Goal: Transaction & Acquisition: Purchase product/service

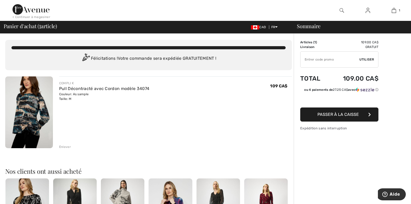
click at [317, 62] on input "TEXT" at bounding box center [329, 60] width 59 height 16
click at [318, 59] on input "TEXT" at bounding box center [329, 60] width 59 height 16
type input "NEW15"
click at [366, 59] on span "Utiliser" at bounding box center [366, 59] width 15 height 5
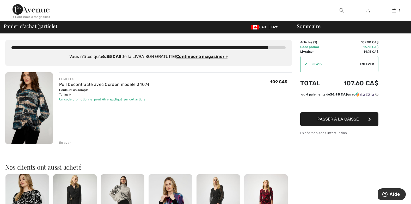
click at [344, 121] on span "Passer à la caisse" at bounding box center [337, 118] width 41 height 5
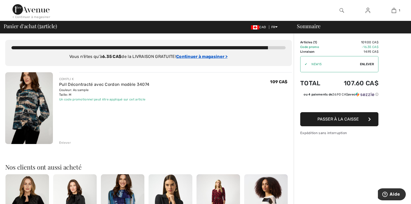
click at [183, 55] on ins "Continuer à magasiner >" at bounding box center [201, 56] width 51 height 5
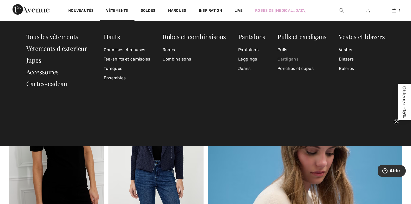
click at [295, 59] on link "Cardigans" at bounding box center [301, 58] width 49 height 9
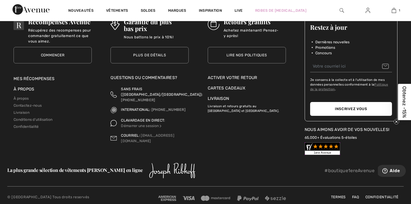
scroll to position [2679, 0]
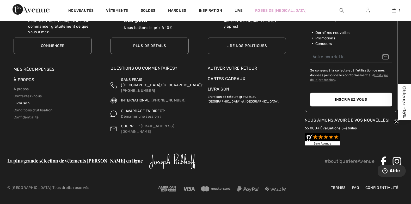
click at [25, 102] on link "Livraison" at bounding box center [22, 103] width 16 height 4
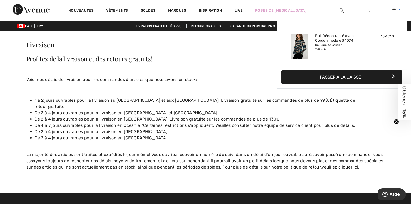
click at [394, 10] on img at bounding box center [393, 10] width 4 height 6
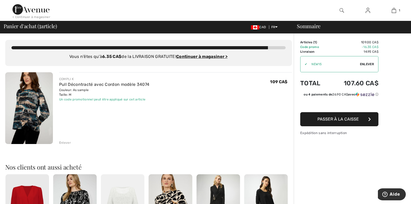
click at [337, 116] on span "Passer à la caisse" at bounding box center [337, 118] width 41 height 5
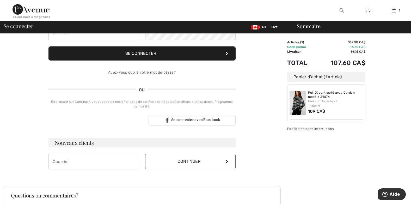
scroll to position [66, 0]
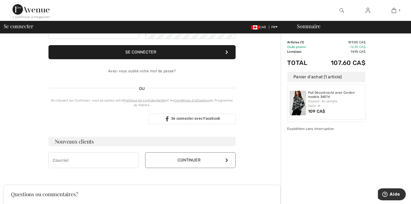
click at [182, 161] on button "Continuer" at bounding box center [190, 160] width 90 height 16
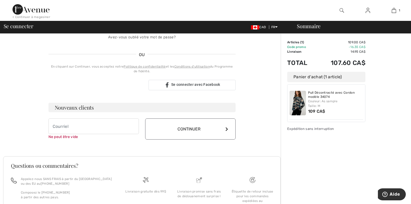
scroll to position [143, 0]
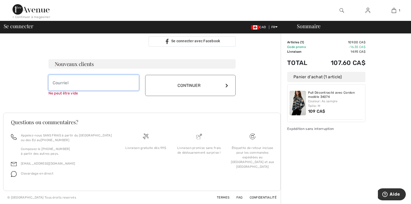
click at [89, 85] on input "email" at bounding box center [93, 83] width 90 height 16
click at [88, 85] on input "email" at bounding box center [93, 83] width 90 height 16
type input "[EMAIL_ADDRESS][DOMAIN_NAME]"
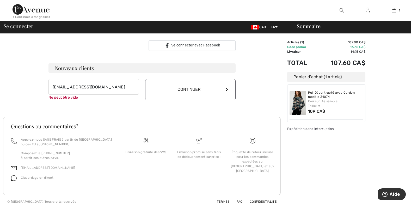
click at [192, 85] on button "Continuer" at bounding box center [190, 89] width 90 height 21
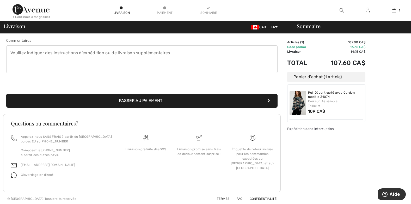
scroll to position [140, 0]
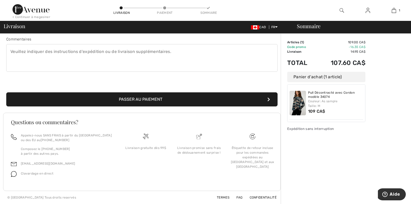
click at [24, 11] on img at bounding box center [31, 9] width 37 height 10
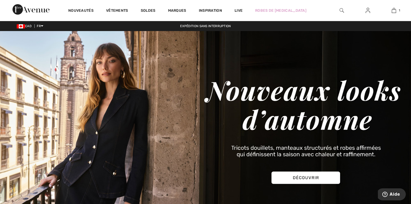
click at [115, 10] on link "Vêtements" at bounding box center [117, 10] width 22 height 5
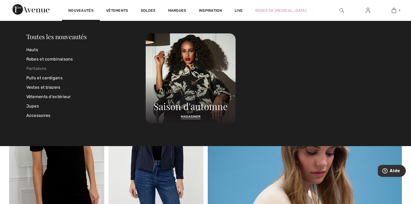
click at [39, 69] on link "Pantalons" at bounding box center [86, 68] width 120 height 9
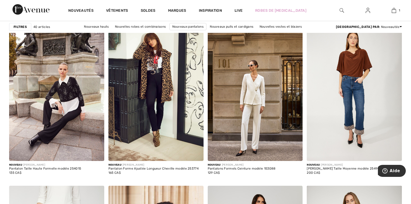
scroll to position [265, 0]
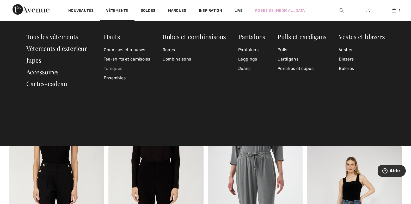
click at [112, 68] on link "Tuniques" at bounding box center [127, 68] width 47 height 9
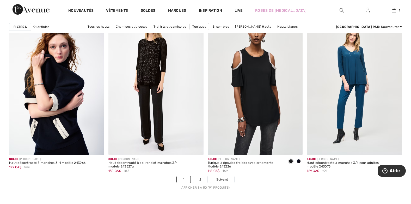
scroll to position [2441, 0]
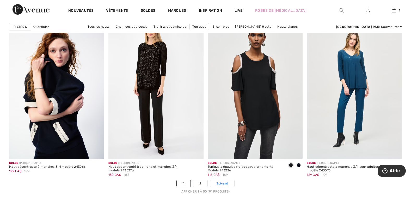
click at [224, 184] on span "Suivant" at bounding box center [222, 183] width 12 height 5
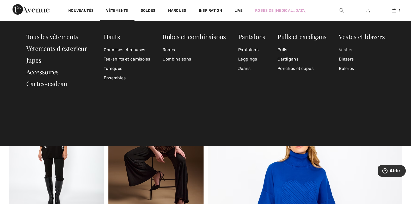
click at [342, 51] on link "Vestes" at bounding box center [362, 49] width 46 height 9
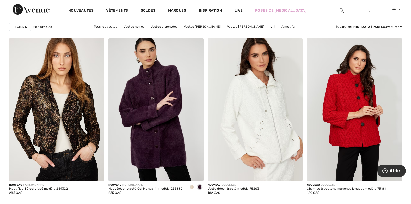
scroll to position [799, 0]
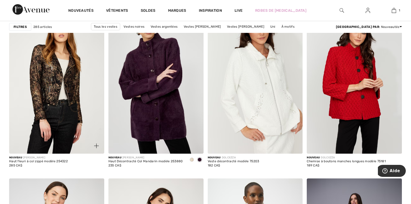
click at [59, 93] on img at bounding box center [56, 82] width 95 height 142
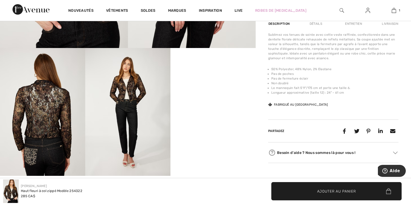
scroll to position [173, 0]
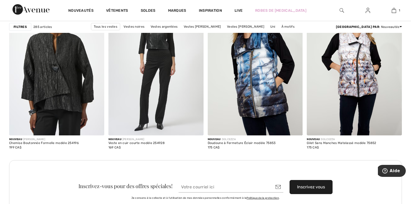
scroll to position [1128, 0]
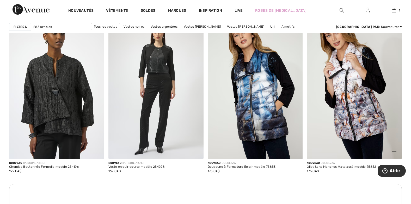
click at [341, 89] on img at bounding box center [354, 87] width 95 height 142
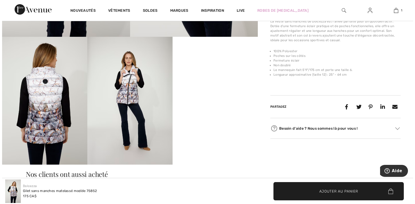
scroll to position [193, 0]
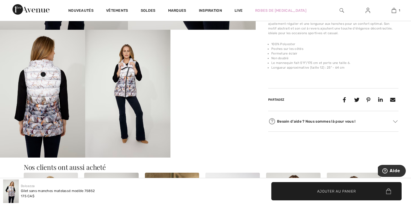
click at [39, 116] on img at bounding box center [42, 94] width 85 height 128
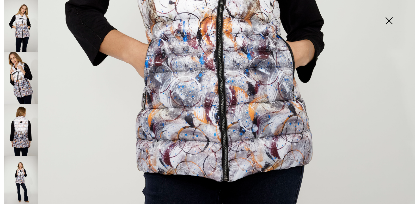
scroll to position [295, 0]
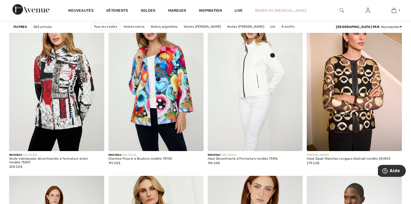
scroll to position [1712, 0]
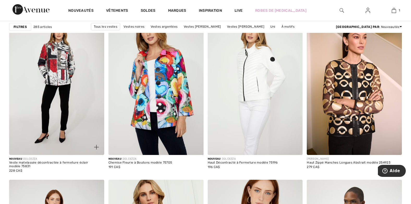
click at [70, 83] on img at bounding box center [56, 83] width 95 height 142
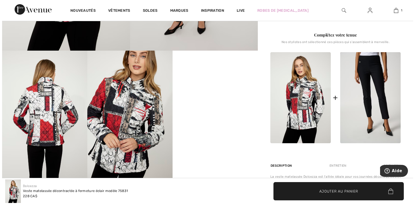
scroll to position [174, 0]
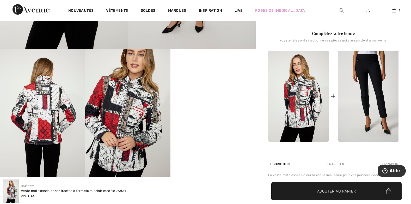
click at [48, 116] on img at bounding box center [42, 113] width 85 height 128
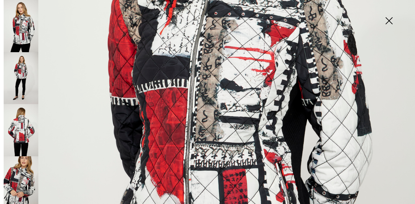
scroll to position [224, 0]
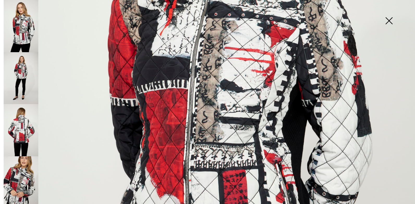
click at [26, 121] on img at bounding box center [21, 130] width 35 height 52
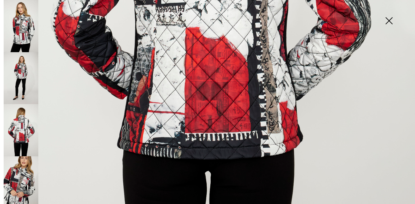
scroll to position [320, 0]
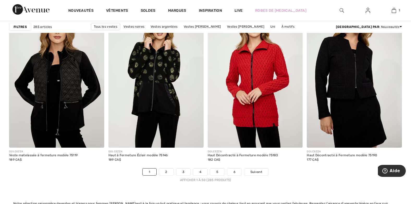
scroll to position [2448, 0]
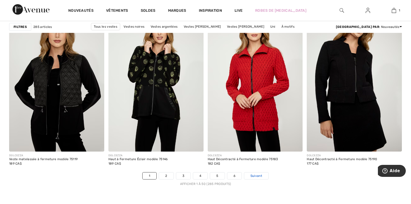
click at [253, 175] on span "Suivant" at bounding box center [256, 175] width 12 height 5
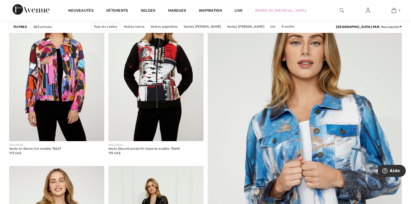
scroll to position [74, 0]
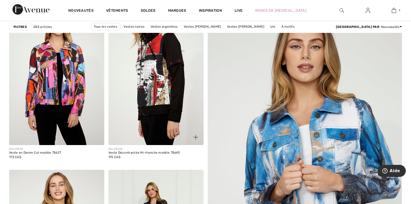
click at [134, 77] on img at bounding box center [155, 73] width 95 height 142
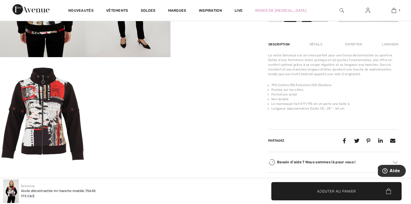
scroll to position [295, 0]
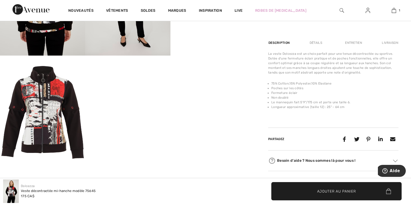
click at [19, 84] on img at bounding box center [42, 112] width 85 height 114
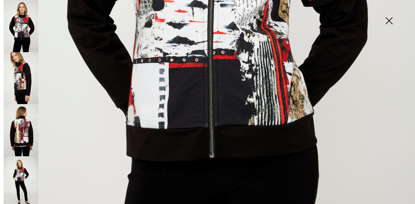
scroll to position [326, 0]
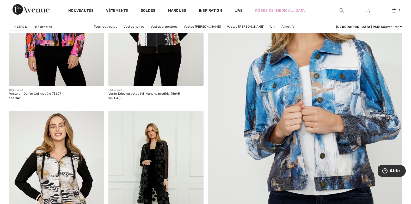
scroll to position [141, 0]
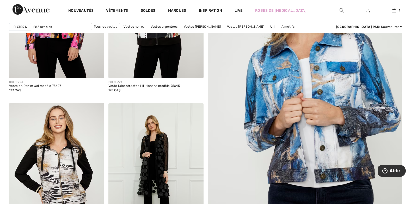
drag, startPoint x: 410, startPoint y: 25, endPoint x: 411, endPoint y: 36, distance: 10.7
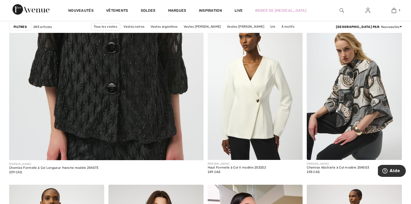
scroll to position [1544, 0]
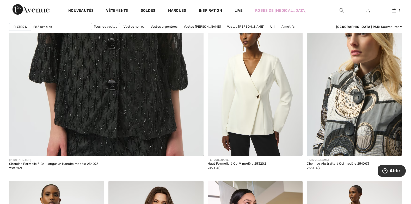
click at [355, 103] on img at bounding box center [354, 84] width 95 height 142
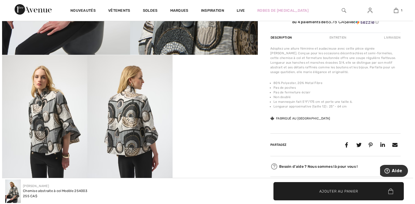
scroll to position [174, 0]
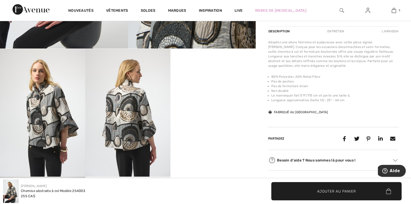
click at [57, 118] on img at bounding box center [42, 113] width 85 height 128
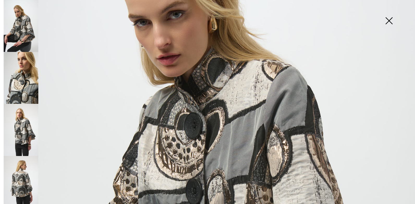
scroll to position [103, 0]
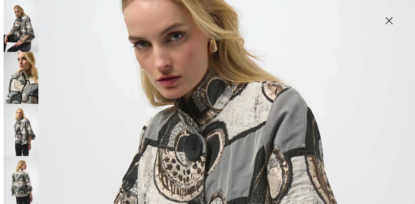
click at [31, 72] on img at bounding box center [21, 78] width 35 height 52
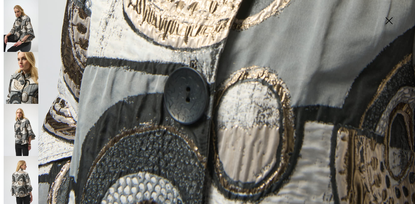
scroll to position [412, 0]
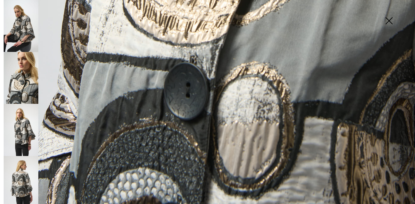
click at [37, 141] on img at bounding box center [21, 130] width 35 height 52
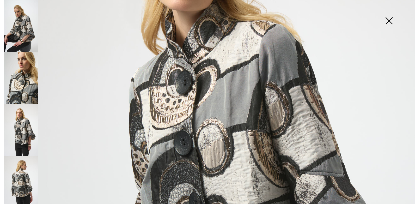
scroll to position [142, 0]
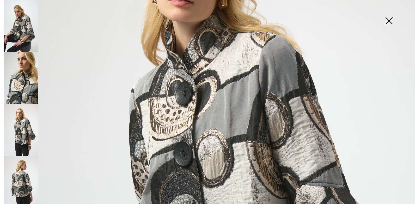
click at [23, 178] on img at bounding box center [21, 182] width 35 height 52
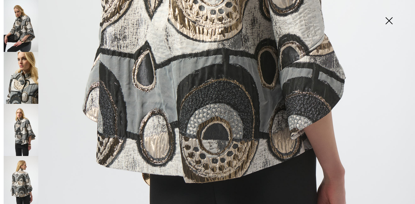
scroll to position [317, 0]
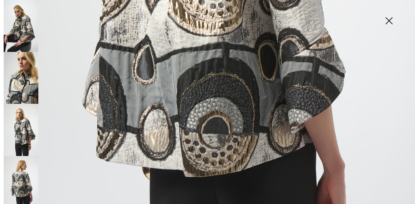
click at [27, 27] on img at bounding box center [21, 26] width 35 height 52
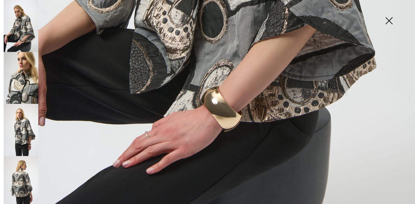
scroll to position [412, 0]
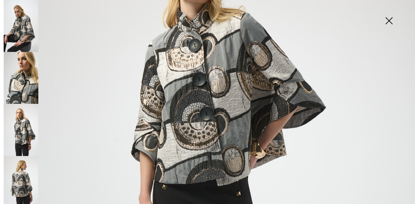
scroll to position [90, 0]
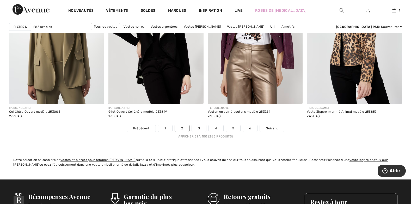
scroll to position [2519, 0]
